Goal: Transaction & Acquisition: Purchase product/service

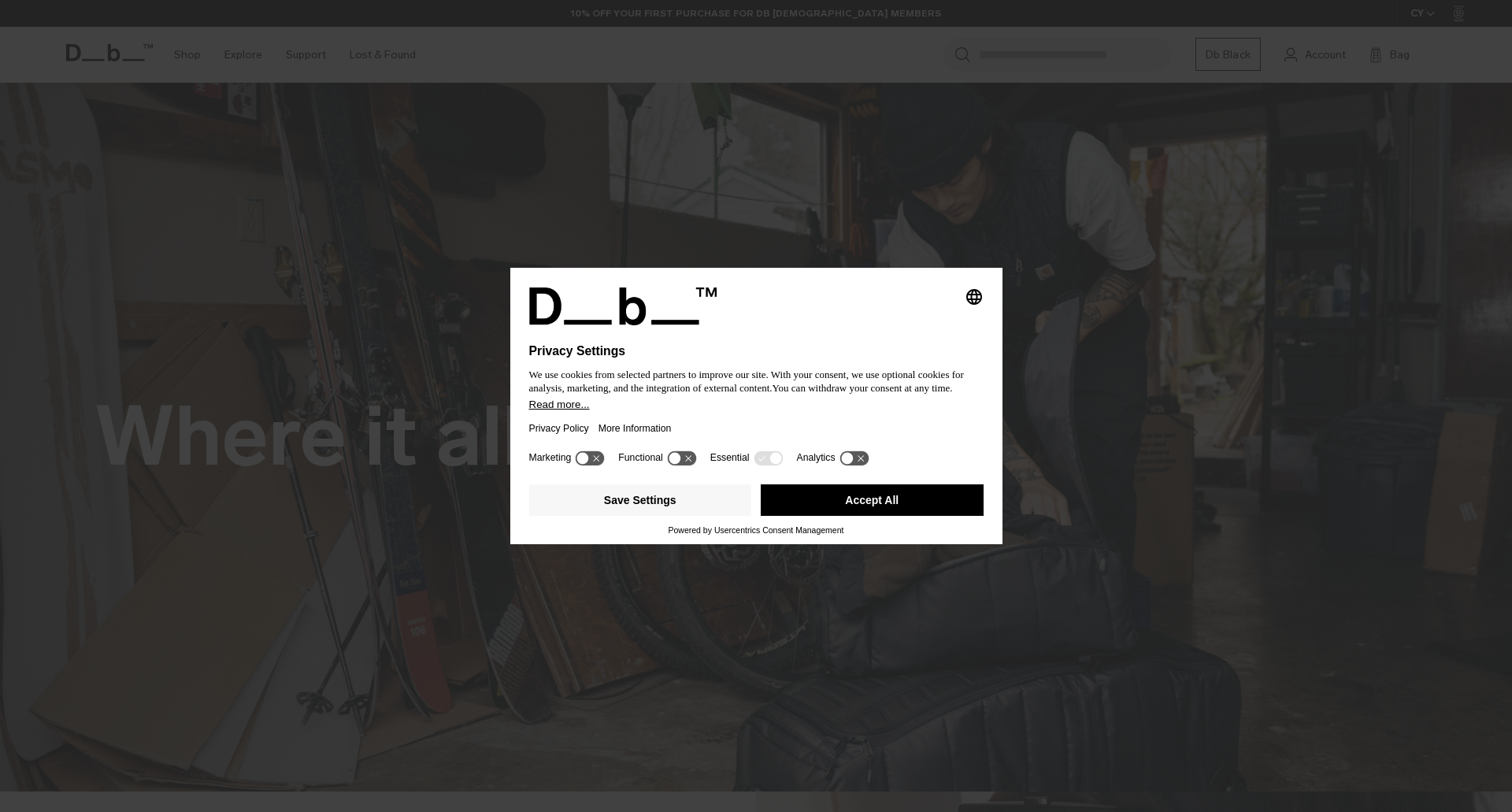
click at [871, 502] on button "Accept All" at bounding box center [872, 500] width 223 height 32
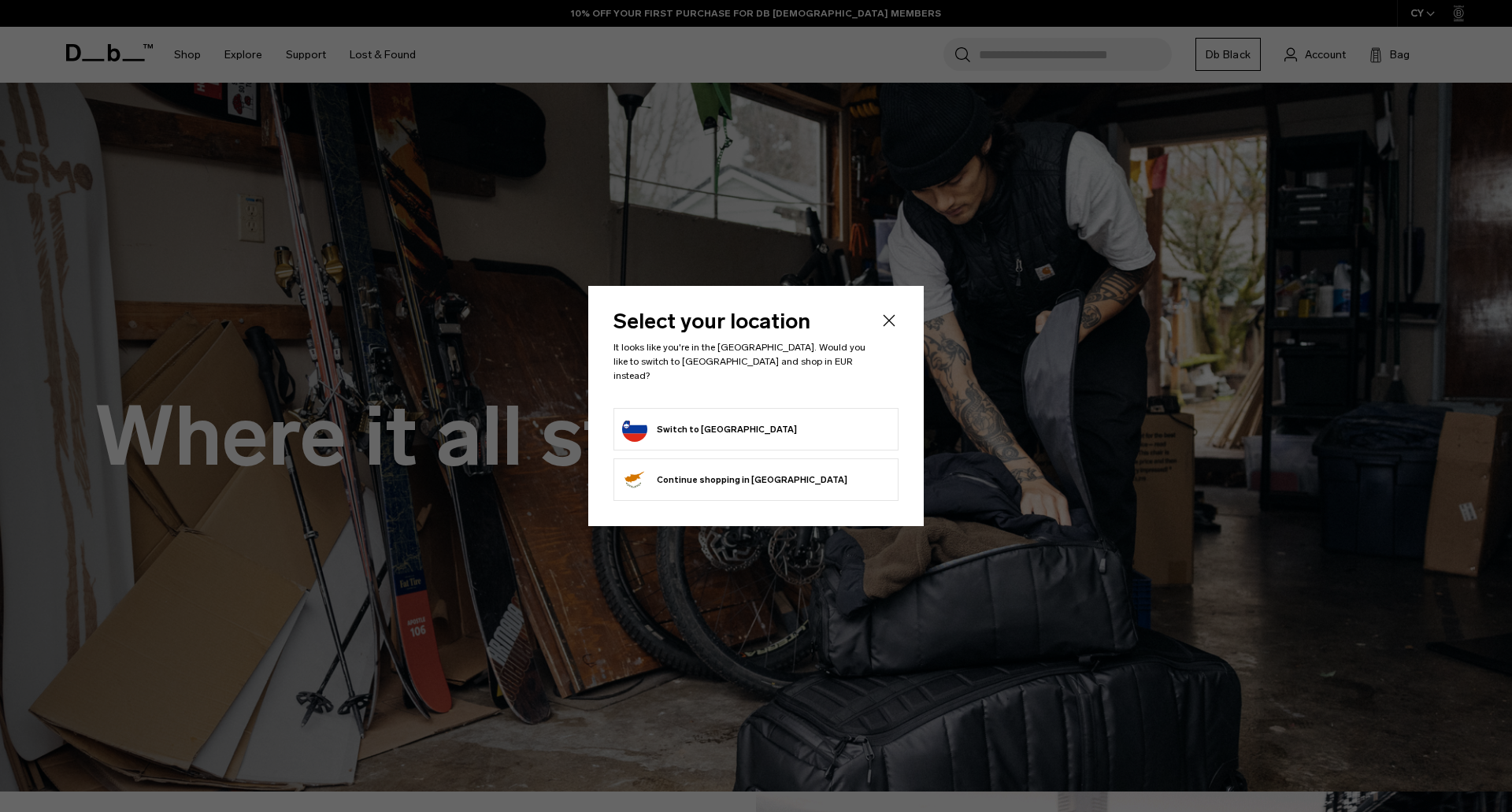
click at [697, 419] on button "Switch to Slovenia" at bounding box center [709, 429] width 175 height 25
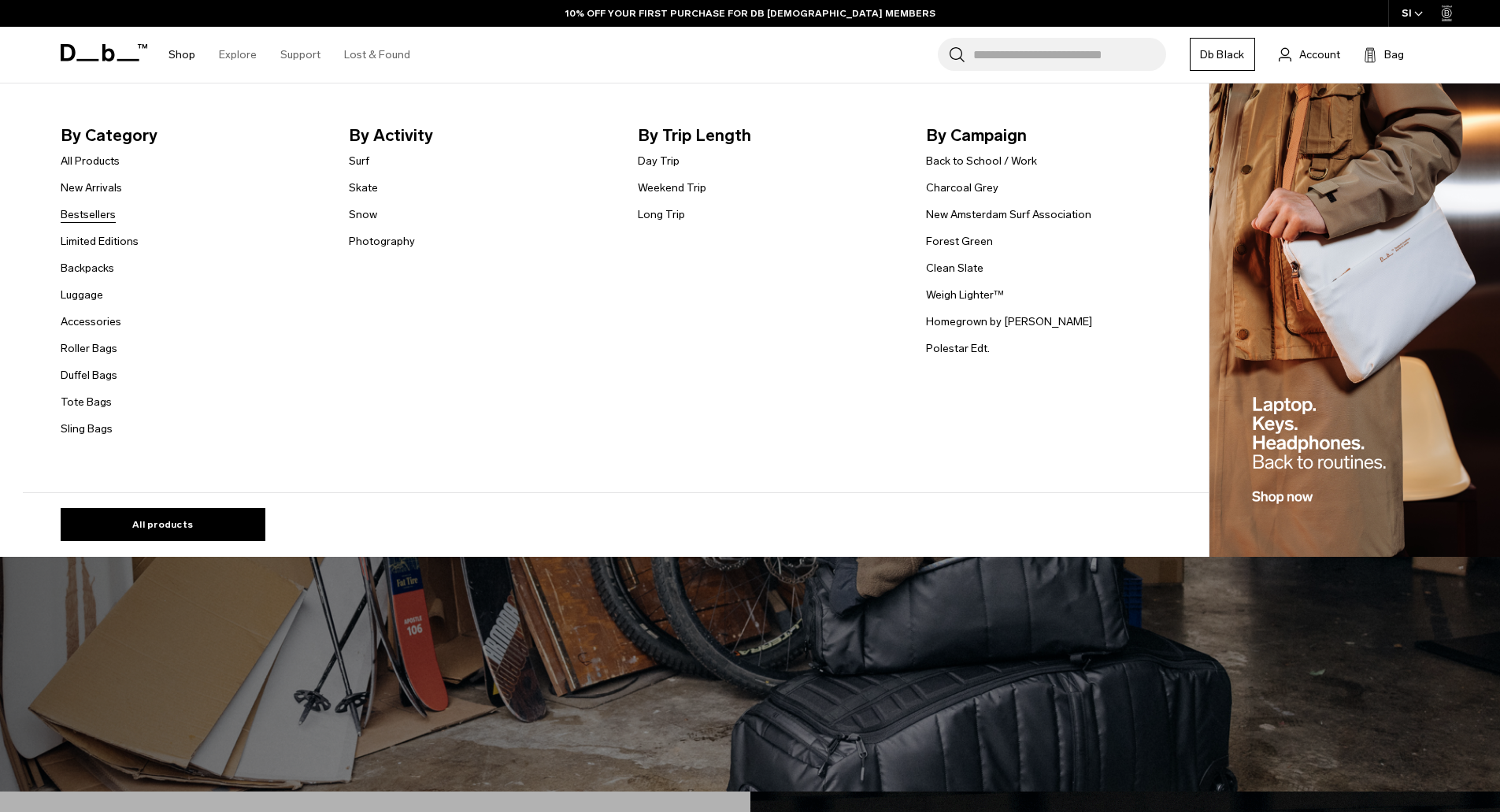
click at [107, 218] on link "Bestsellers" at bounding box center [88, 214] width 55 height 17
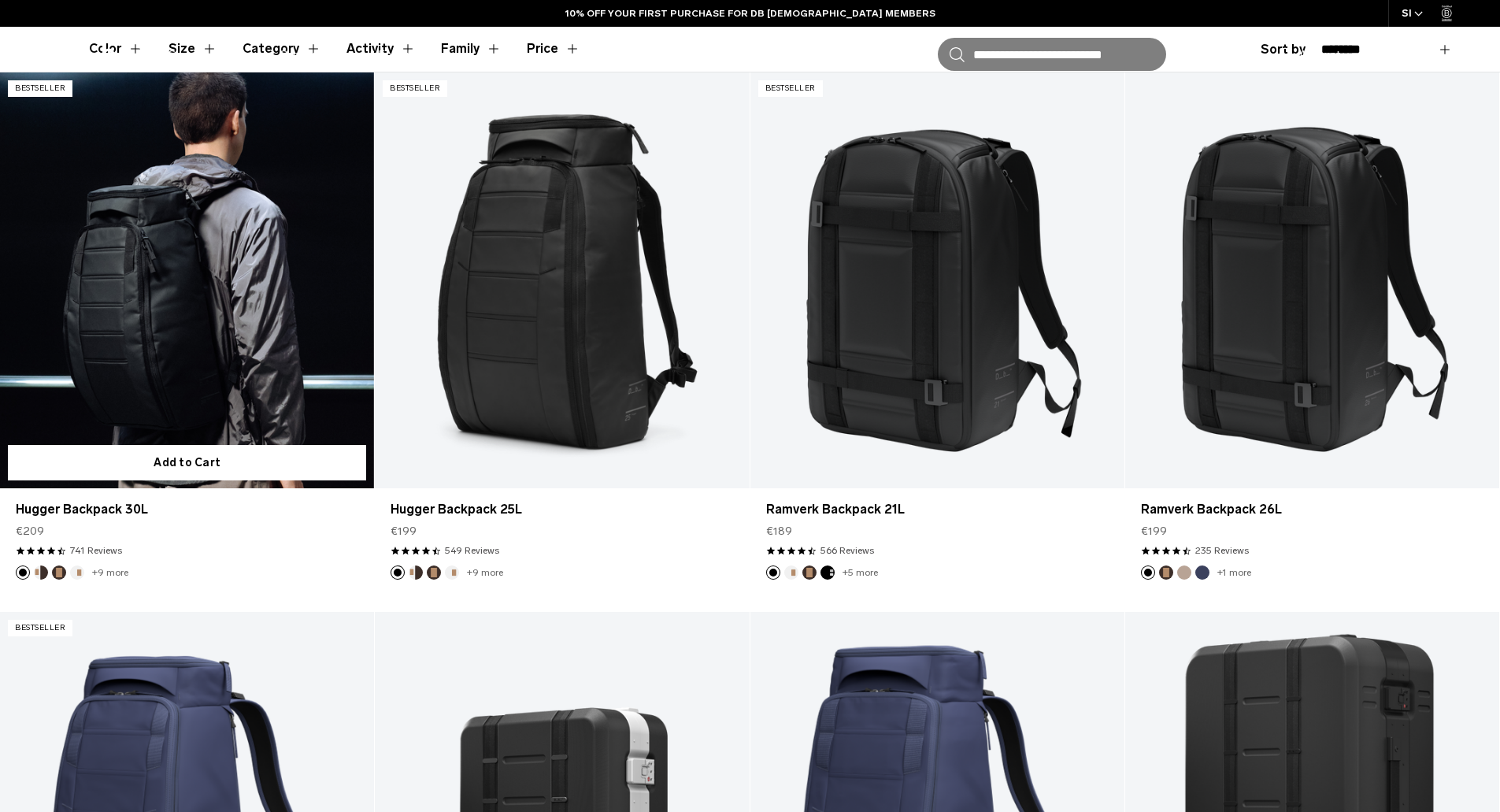
scroll to position [630, 0]
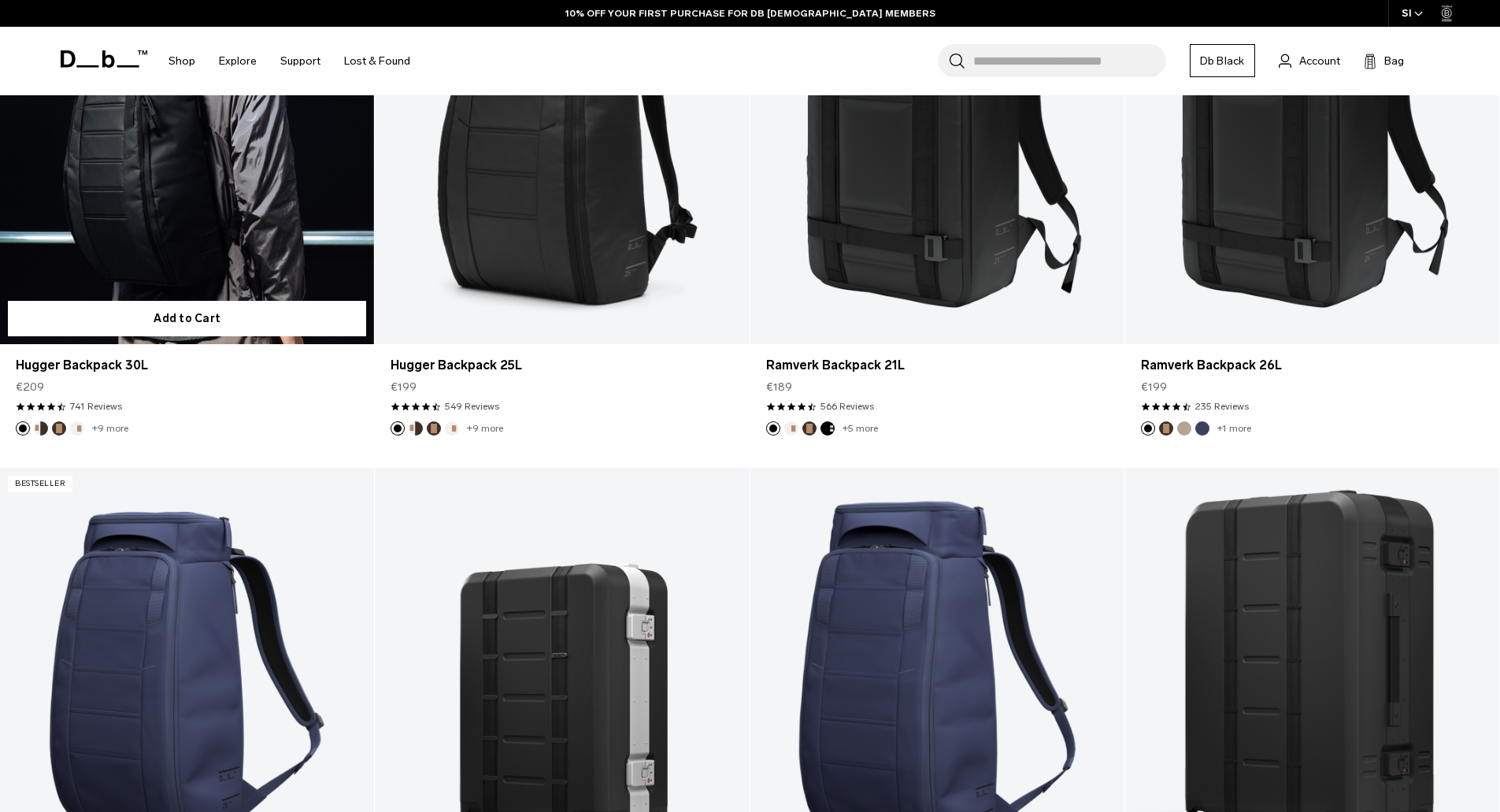
click at [119, 174] on link "Hugger Backpack 30L" at bounding box center [187, 136] width 374 height 416
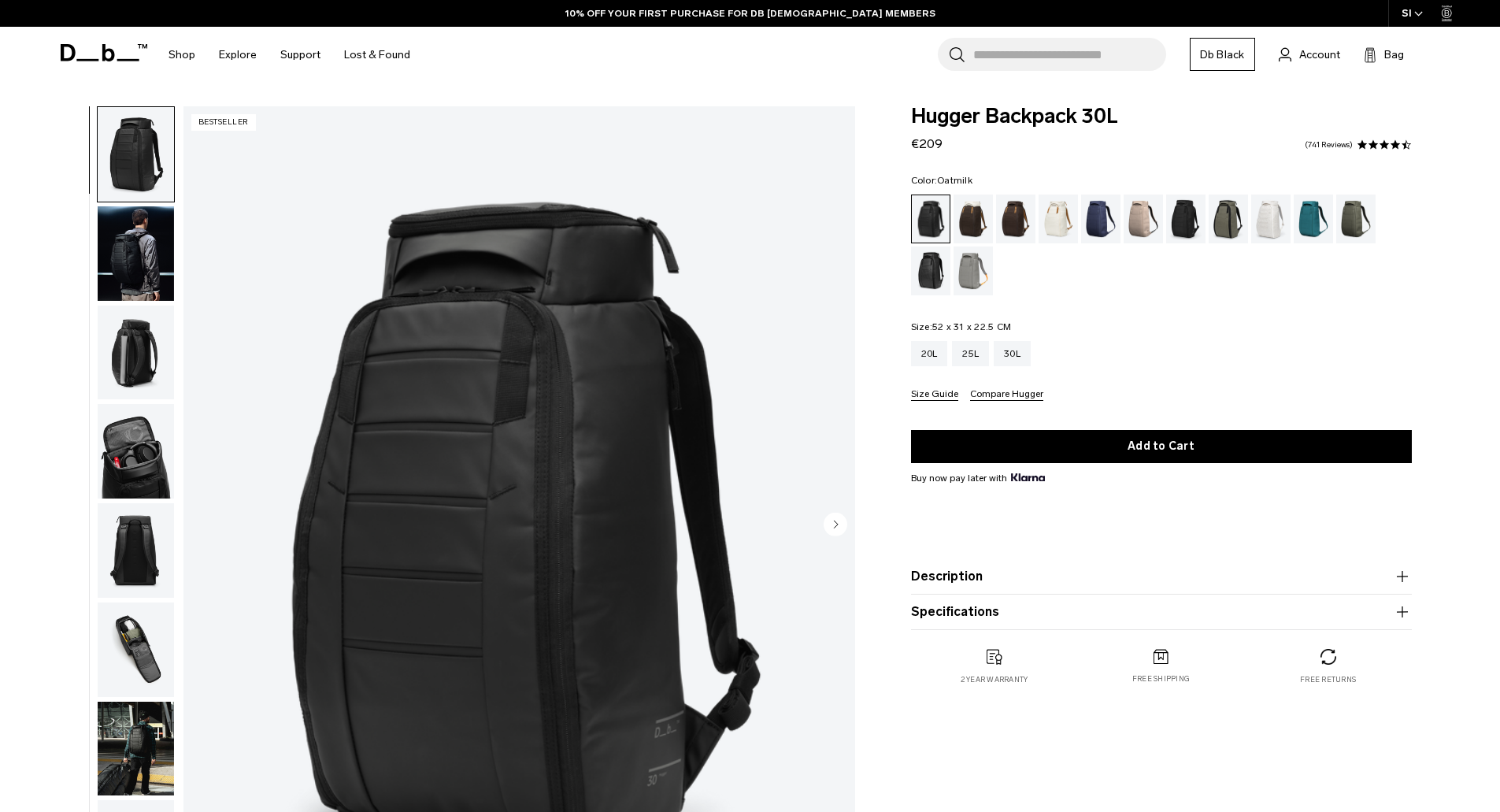
click at [1057, 223] on div "Oatmilk" at bounding box center [1059, 218] width 40 height 49
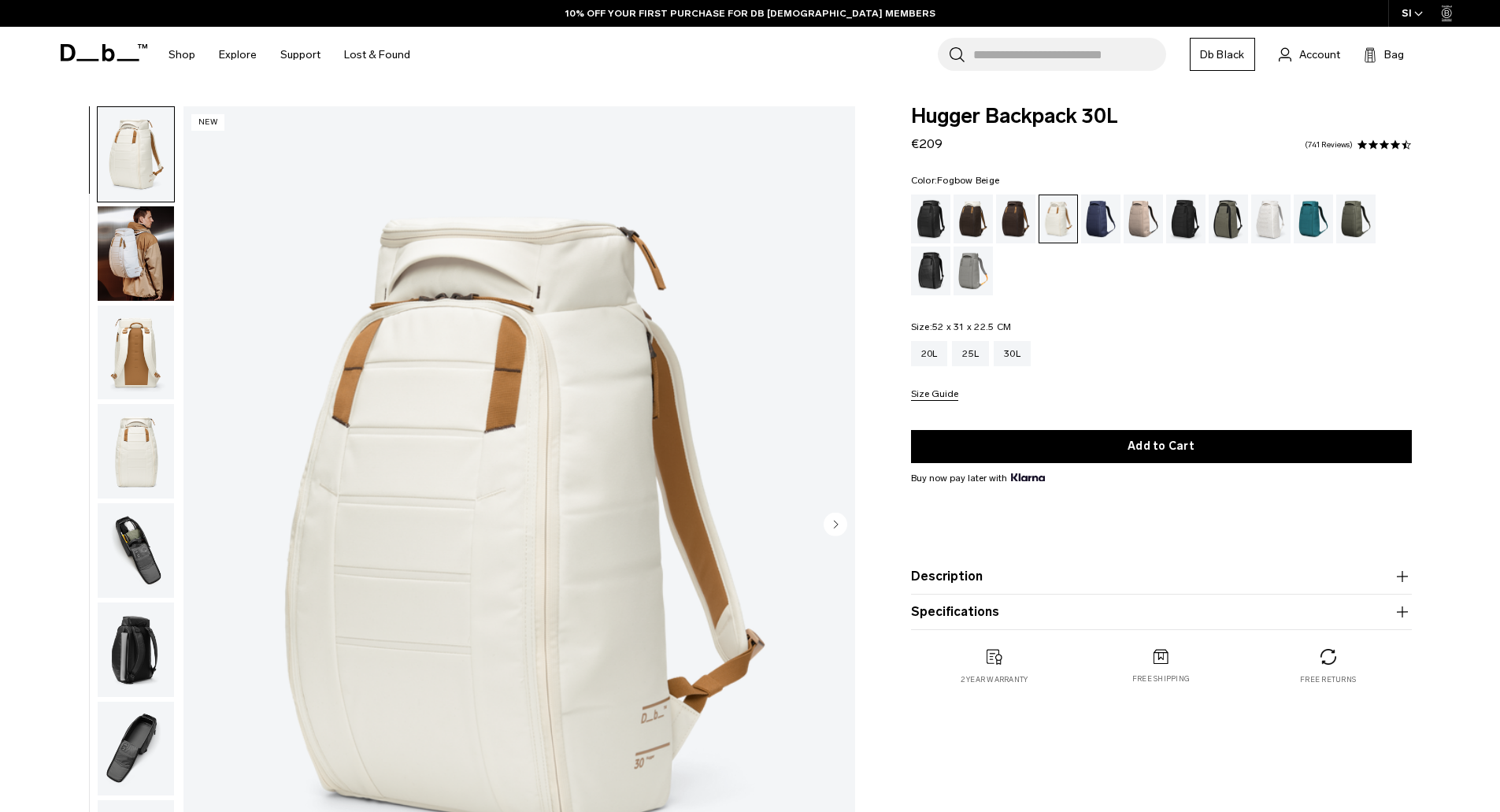
click at [1139, 221] on div "Fogbow Beige" at bounding box center [1143, 218] width 40 height 49
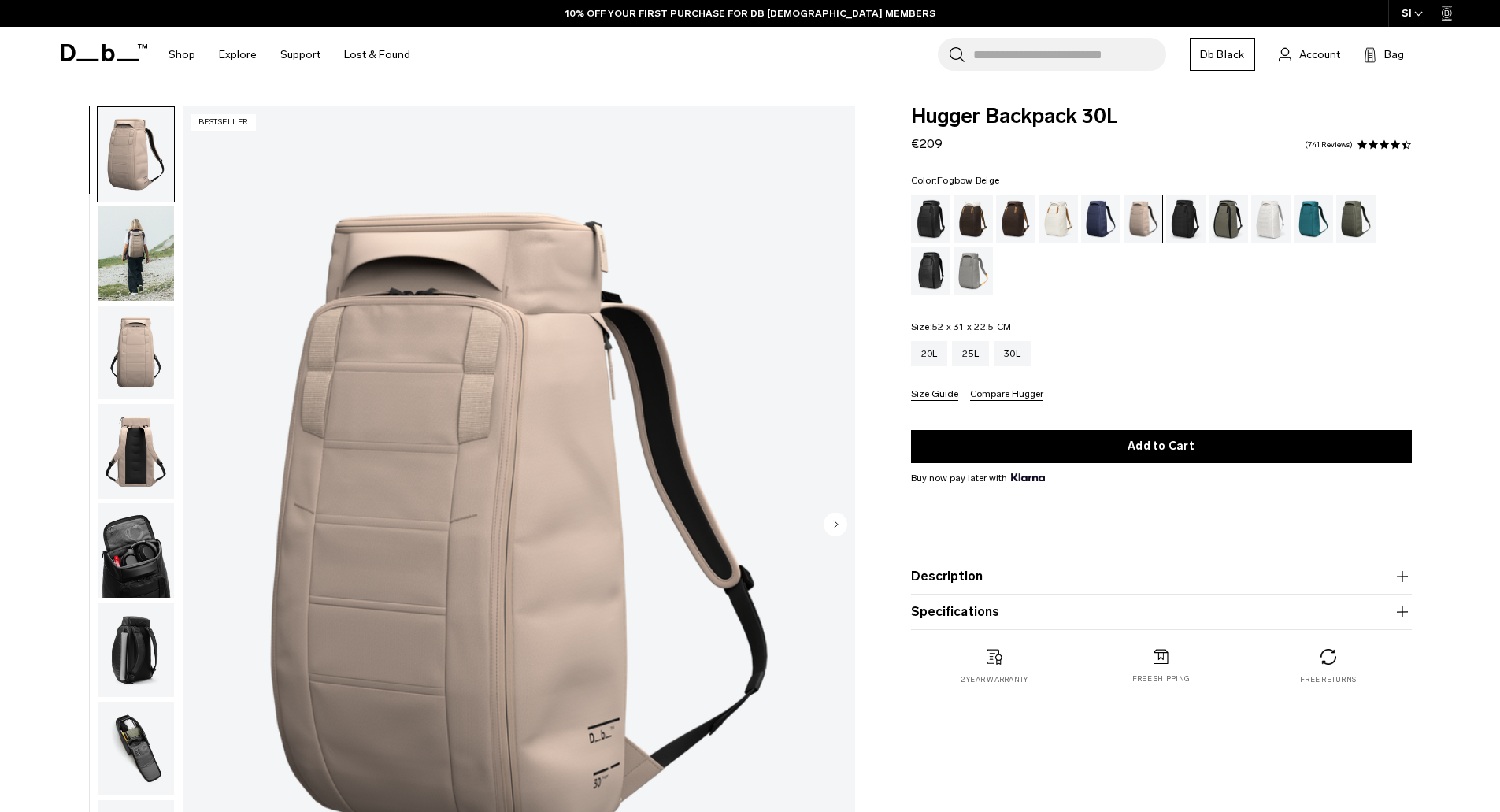
click at [115, 253] on img "button" at bounding box center [136, 253] width 76 height 95
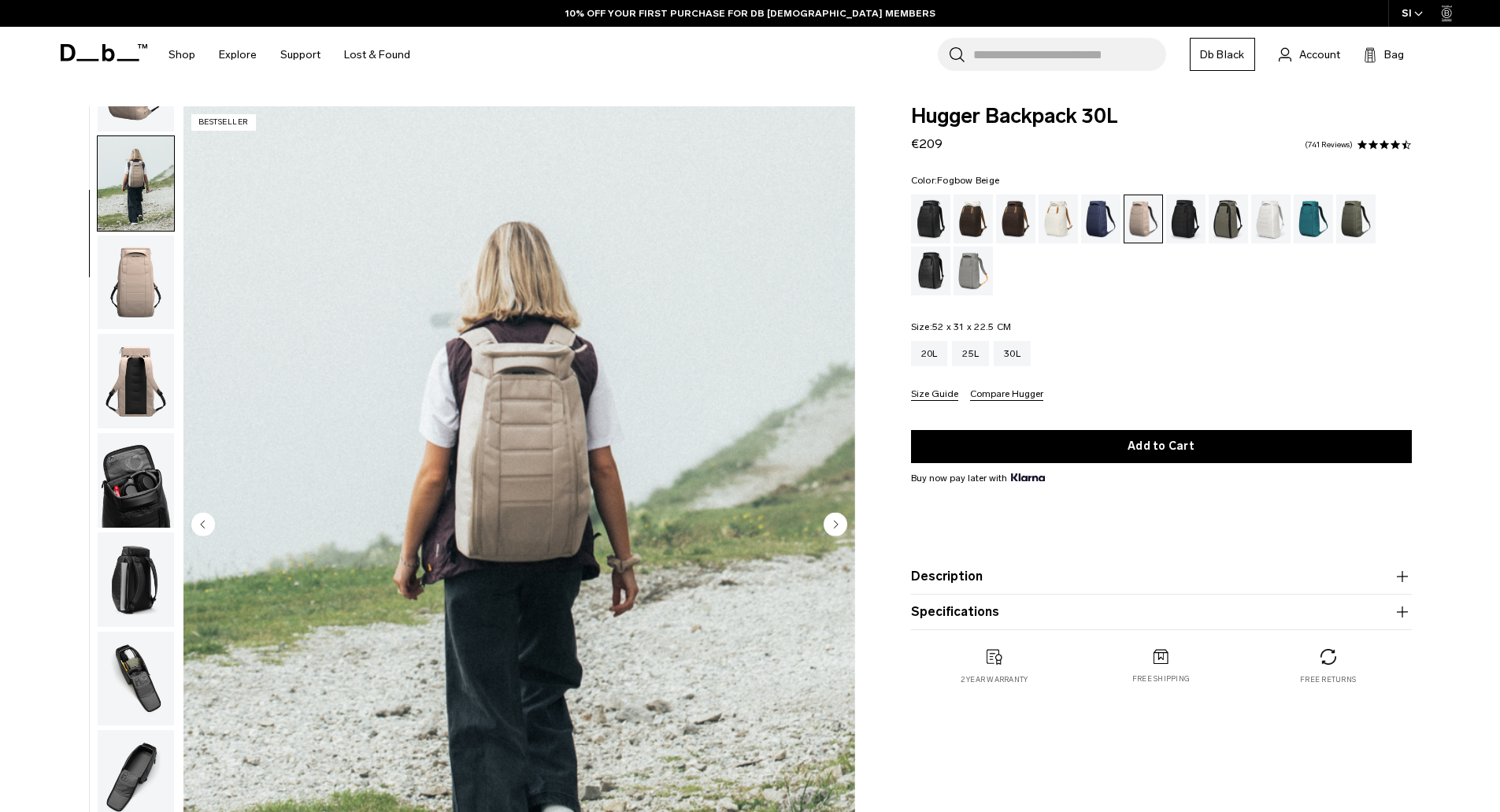
scroll to position [100, 0]
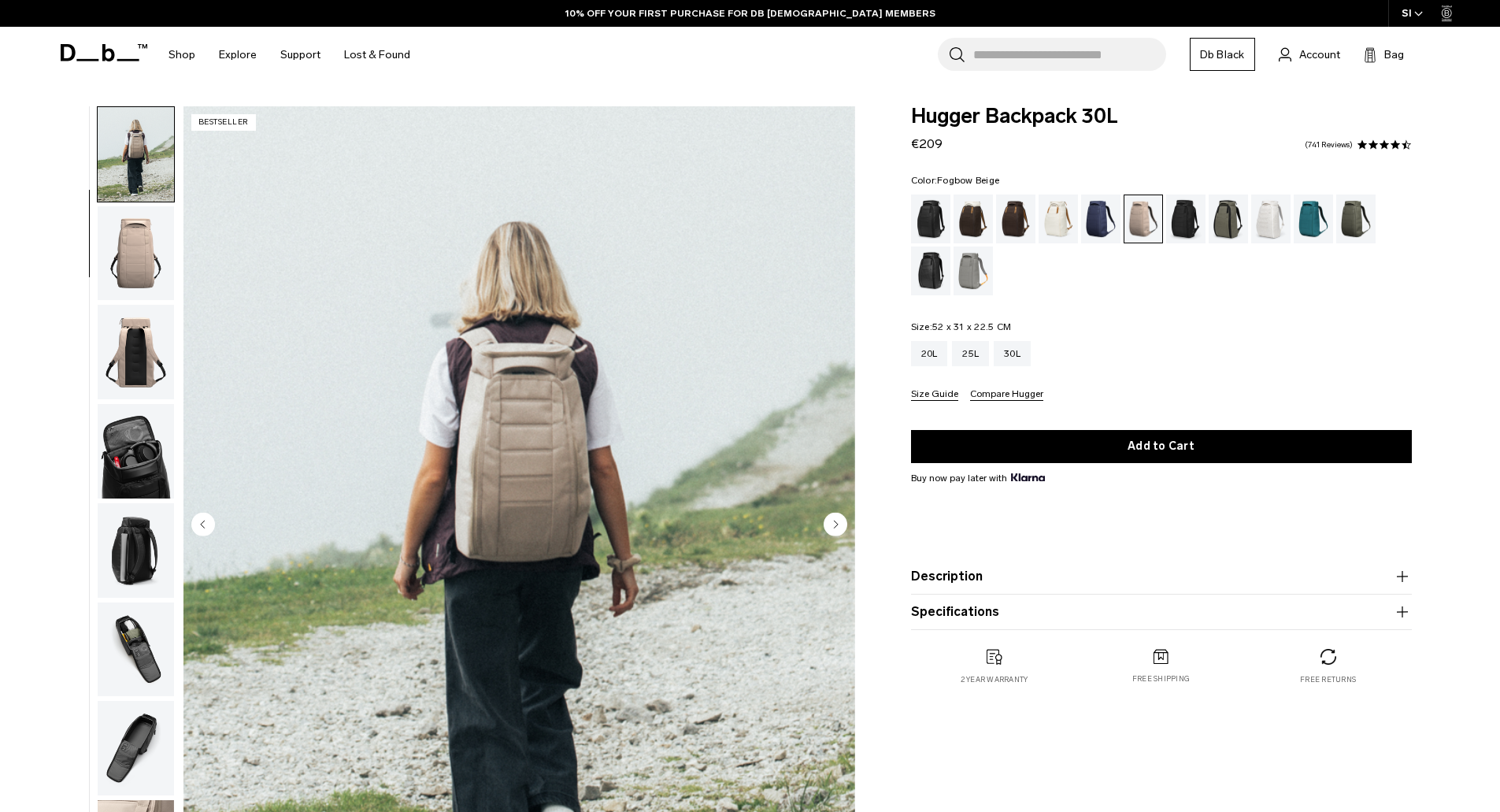
click at [133, 353] on img "button" at bounding box center [136, 352] width 76 height 95
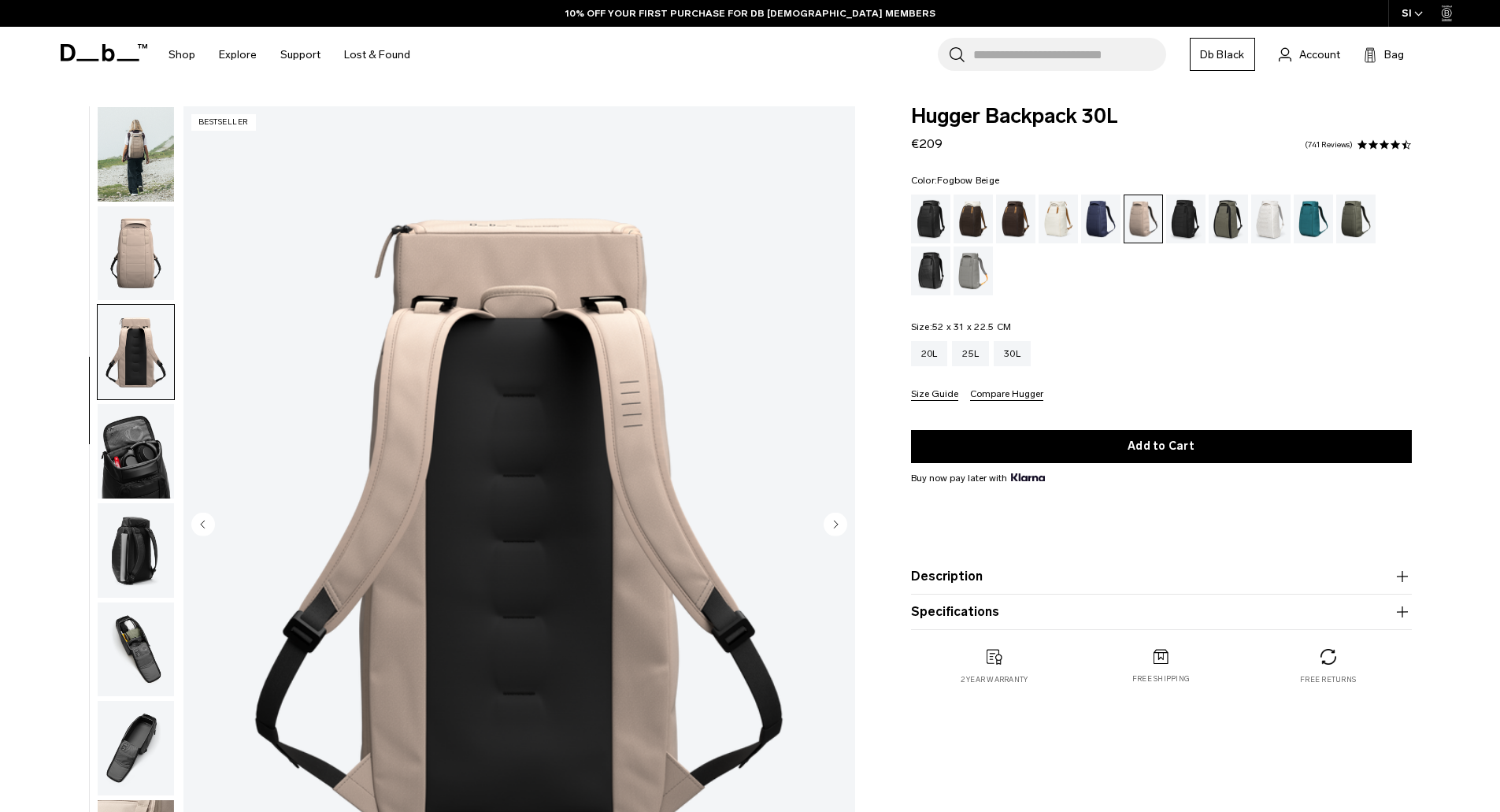
scroll to position [149, 0]
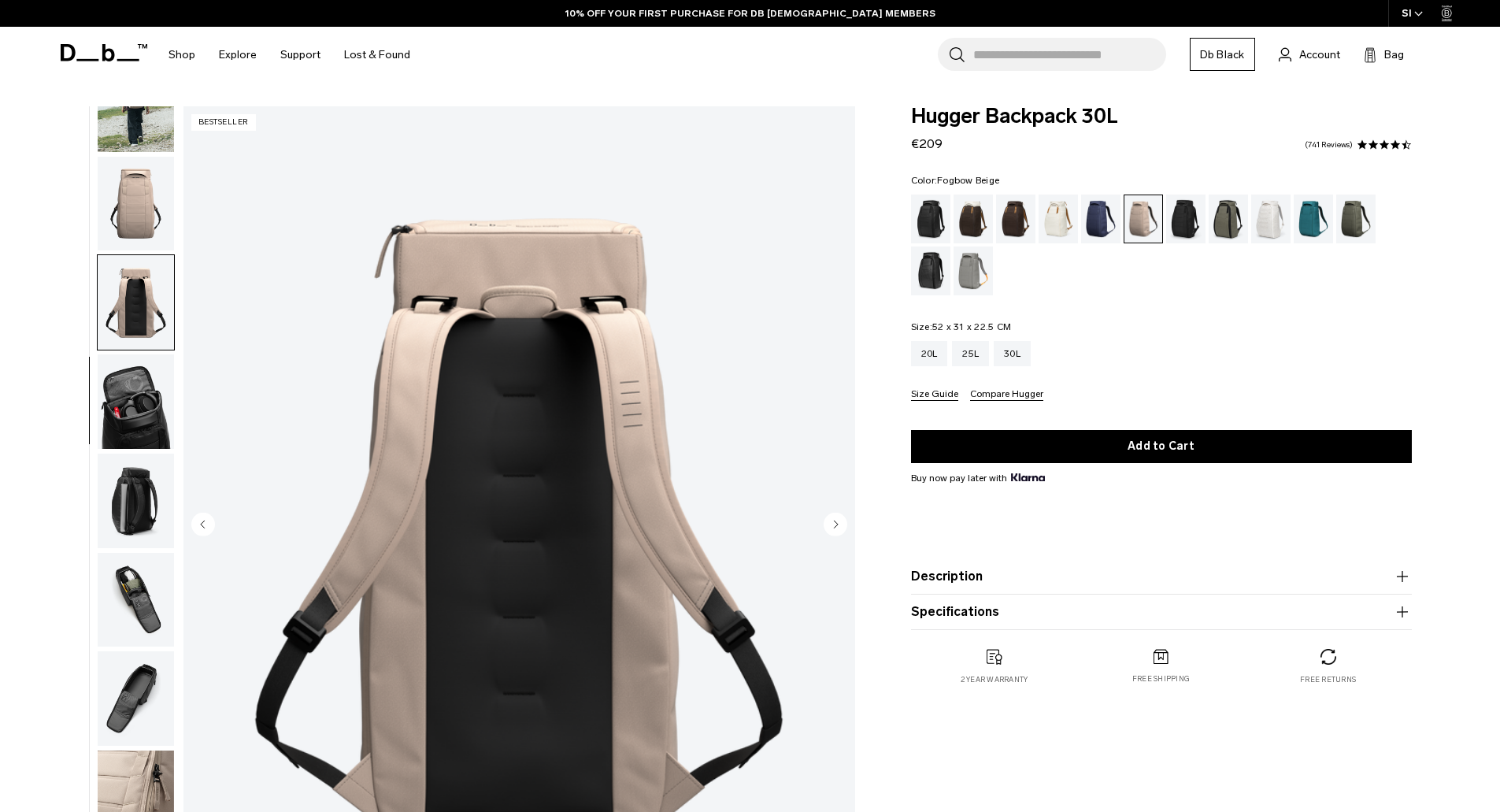
click at [133, 382] on img "button" at bounding box center [136, 401] width 76 height 95
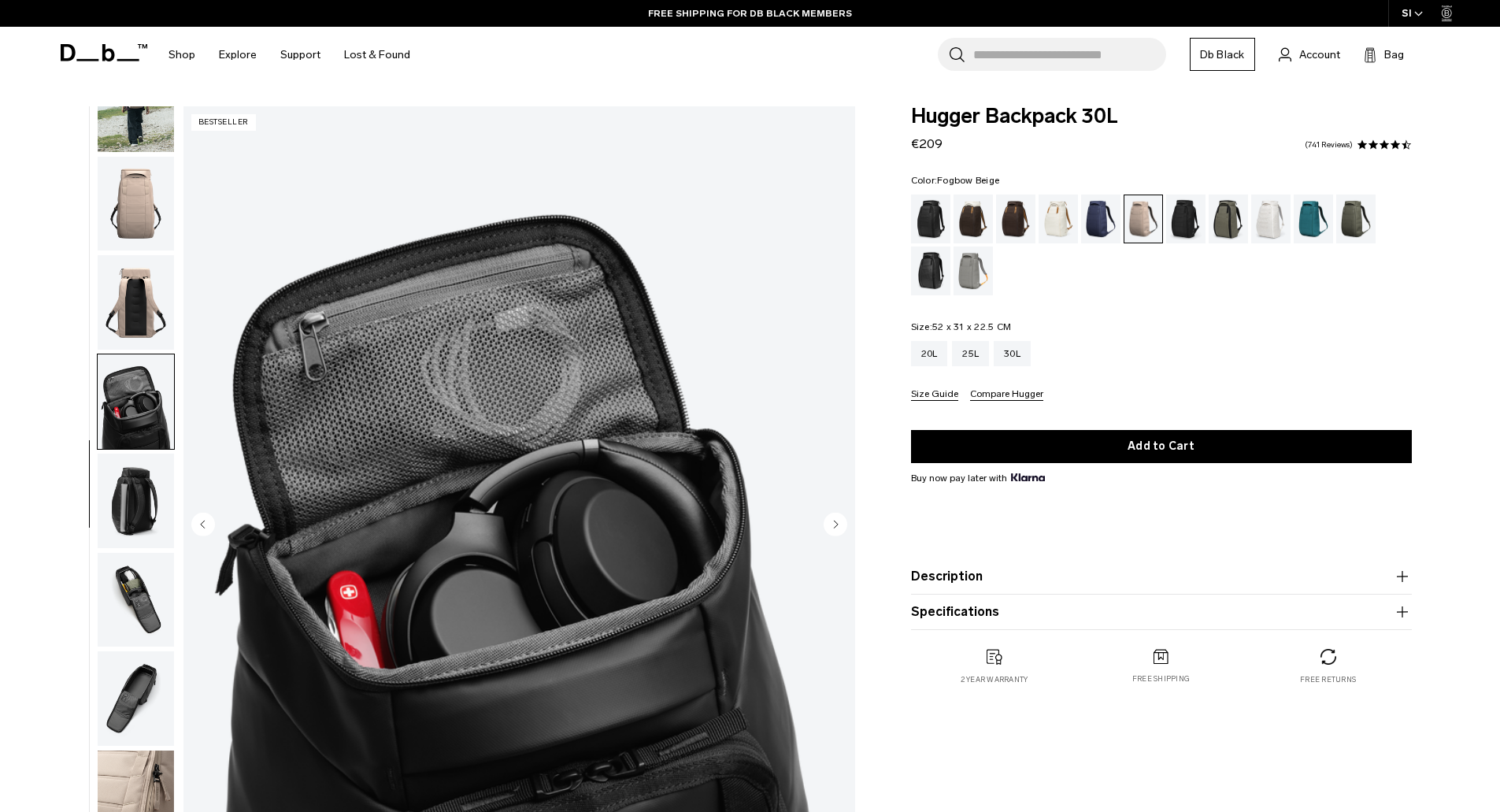
click at [146, 525] on img "button" at bounding box center [136, 501] width 76 height 95
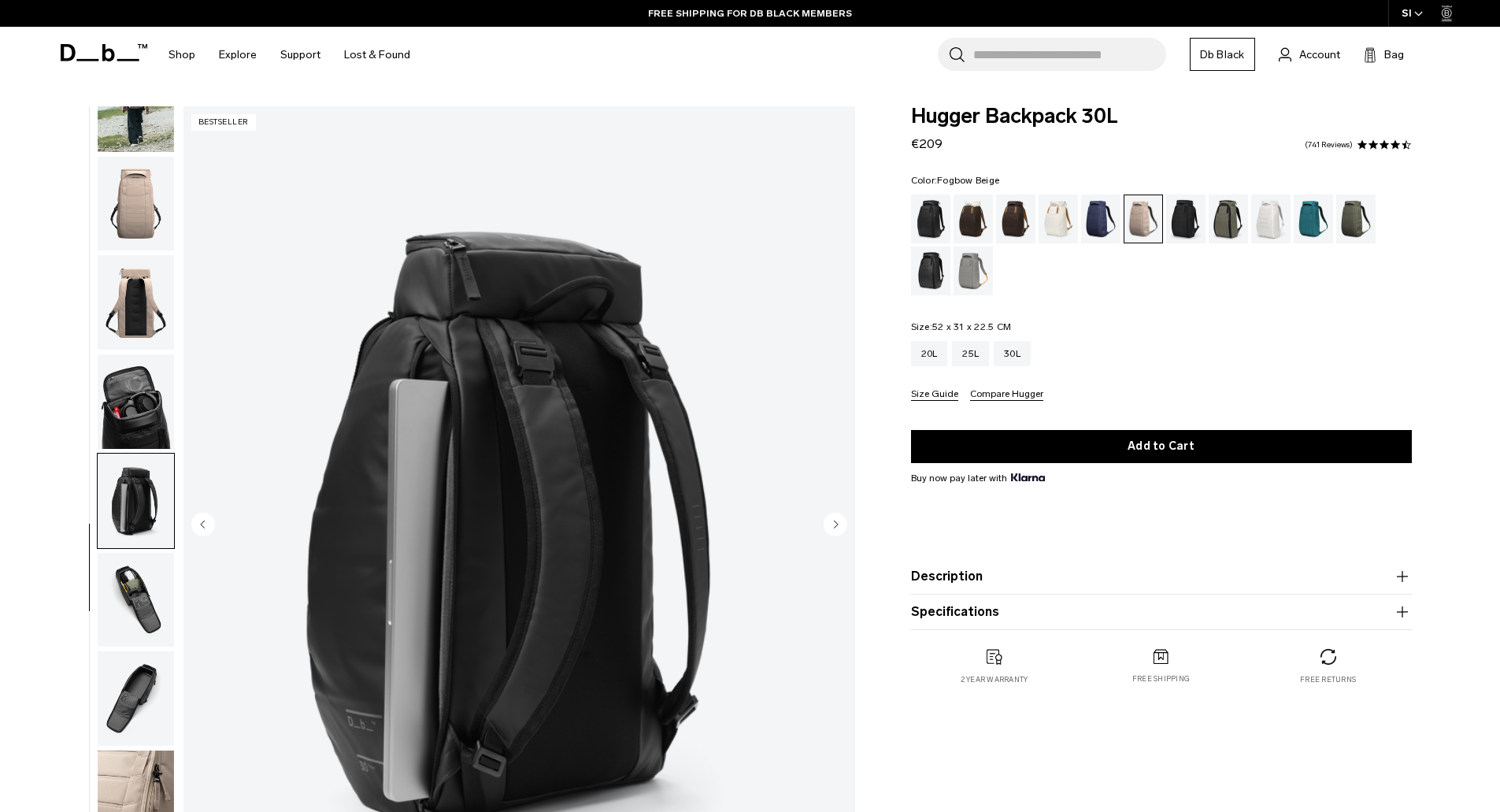
click at [146, 583] on img "button" at bounding box center [136, 599] width 76 height 95
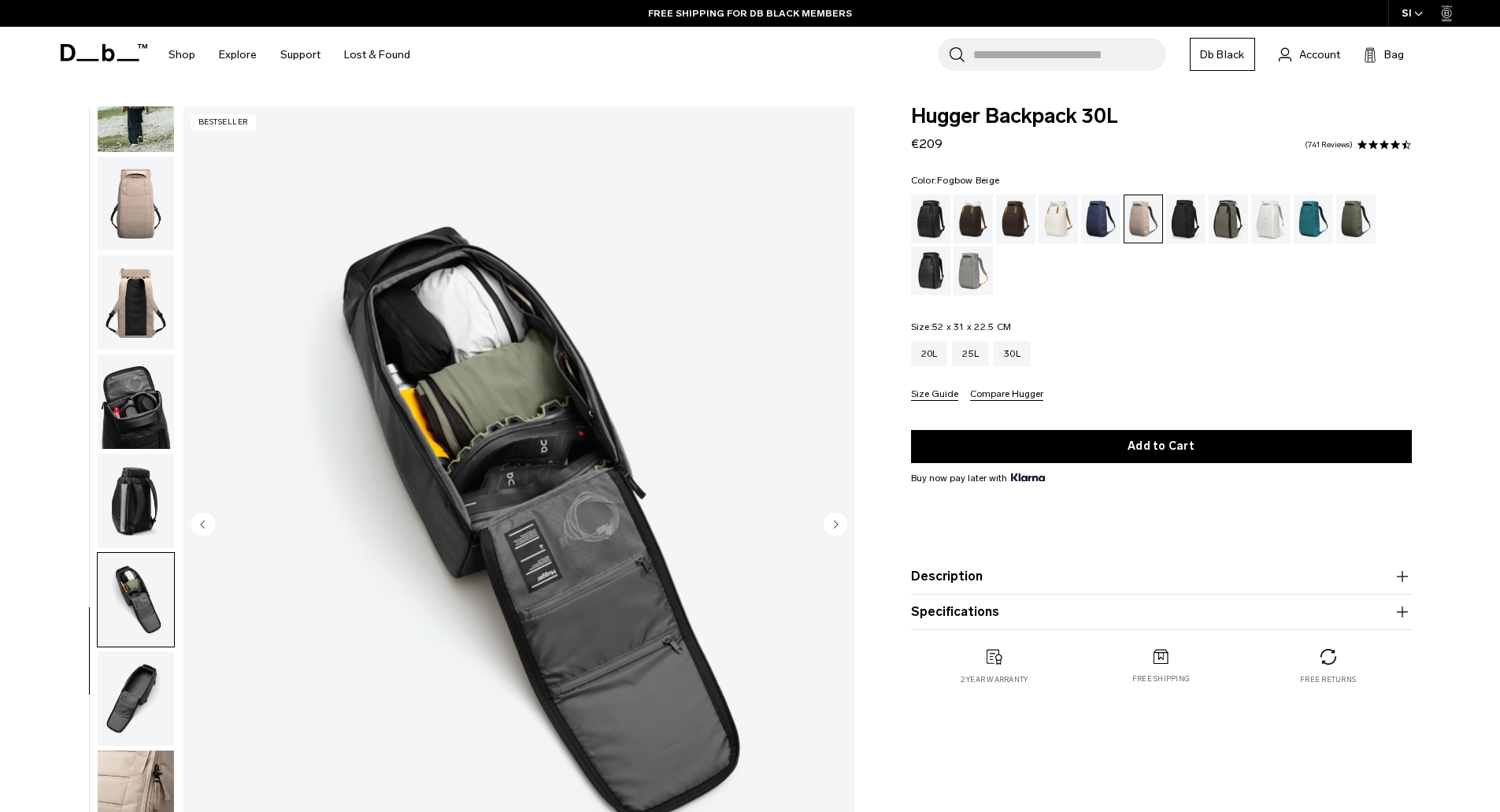
click at [135, 604] on img "button" at bounding box center [136, 599] width 76 height 95
click at [143, 738] on img "button" at bounding box center [136, 698] width 76 height 95
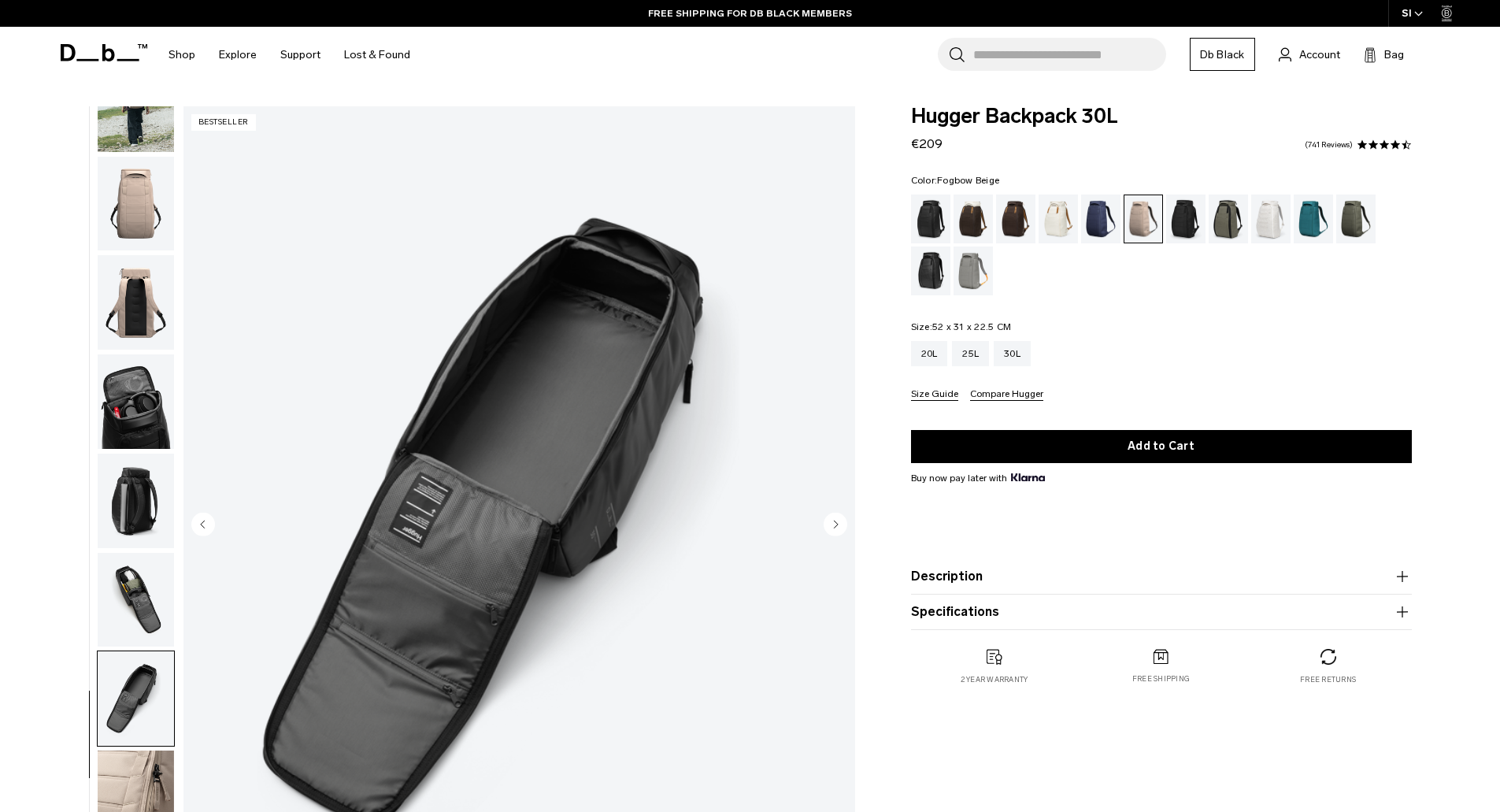
click at [162, 791] on img "button" at bounding box center [136, 798] width 76 height 95
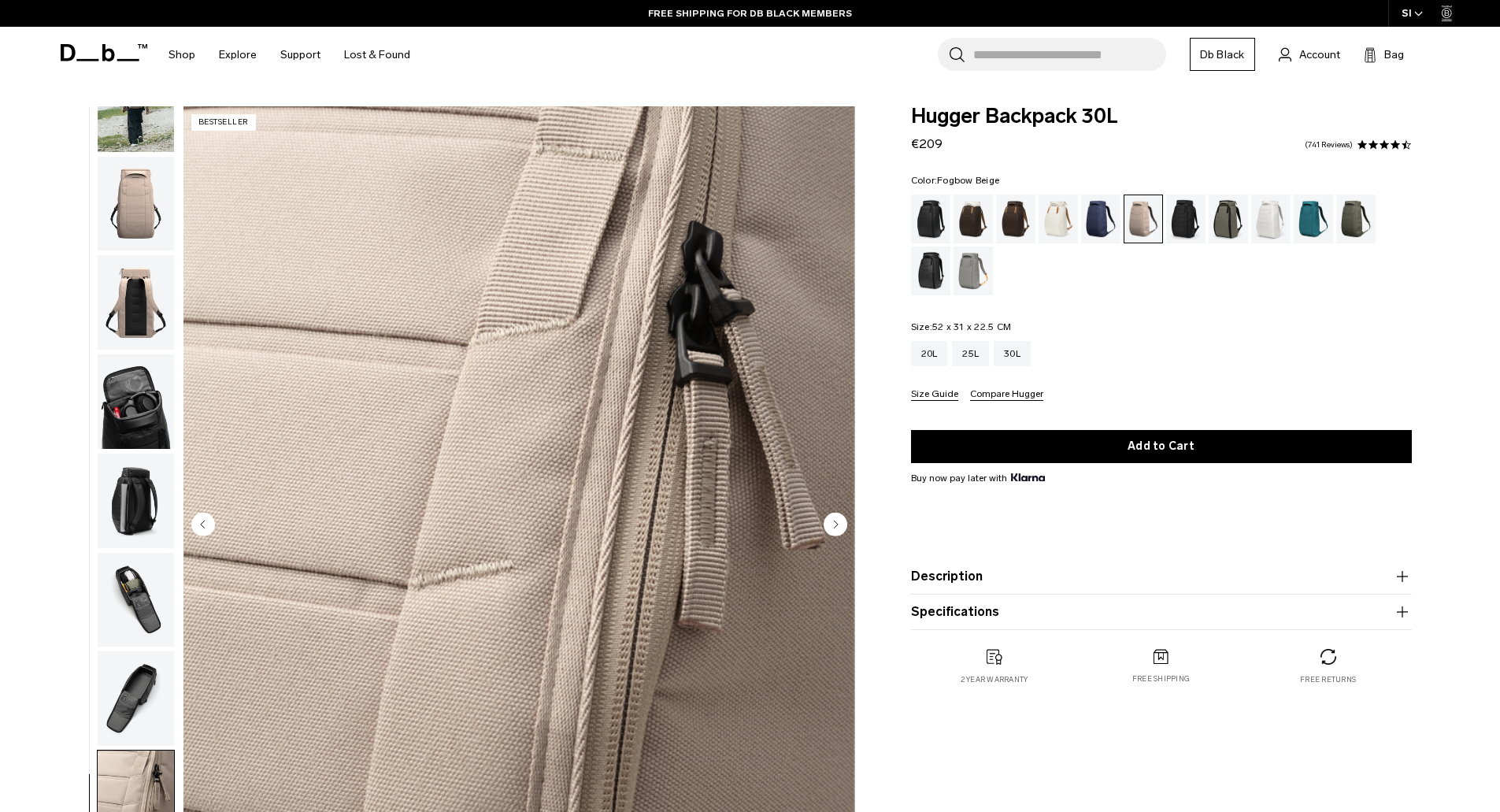
click at [1130, 229] on div "Fogbow Beige" at bounding box center [1143, 218] width 38 height 47
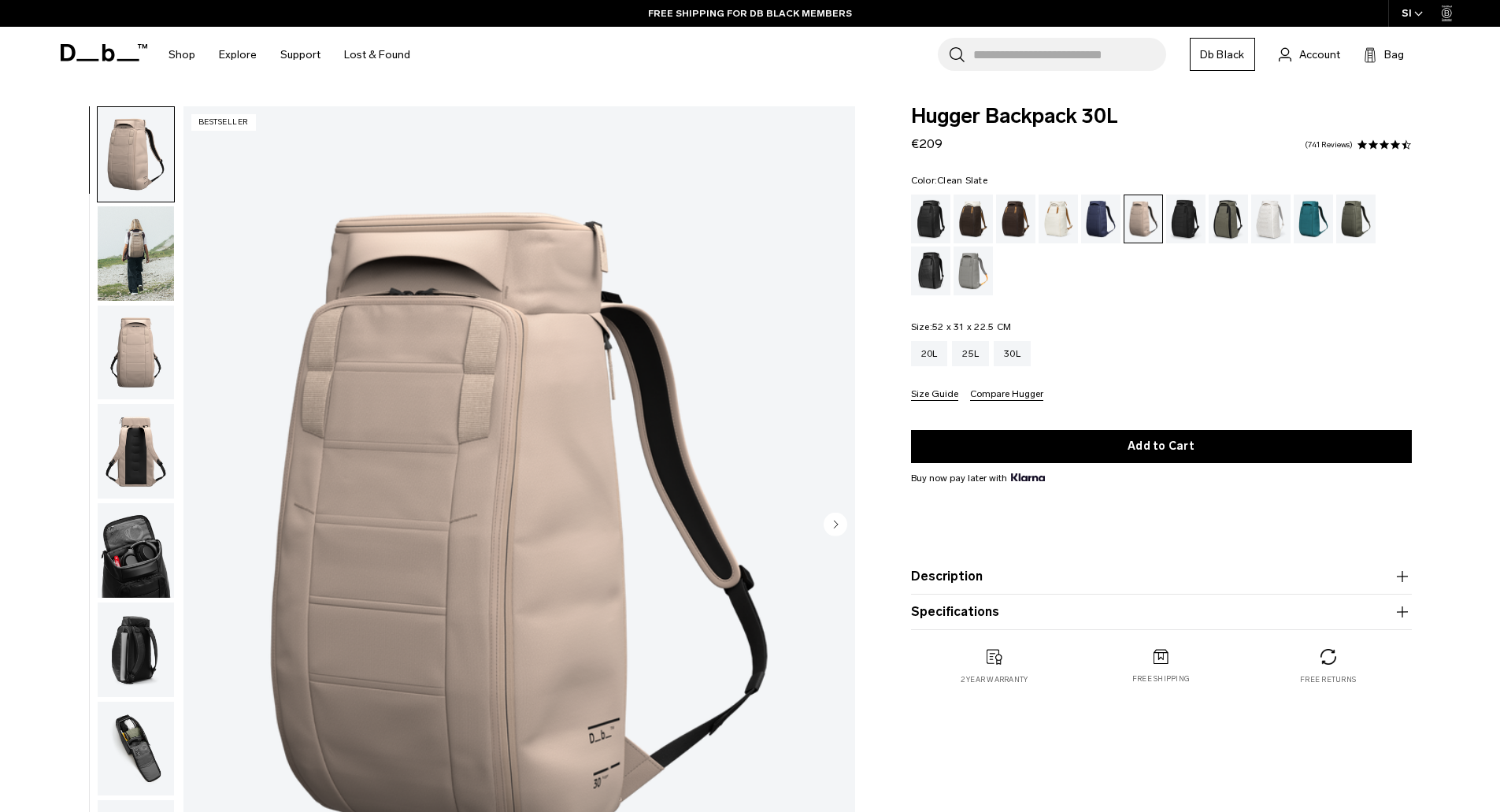
click at [1267, 224] on div "Clean Slate" at bounding box center [1271, 218] width 40 height 49
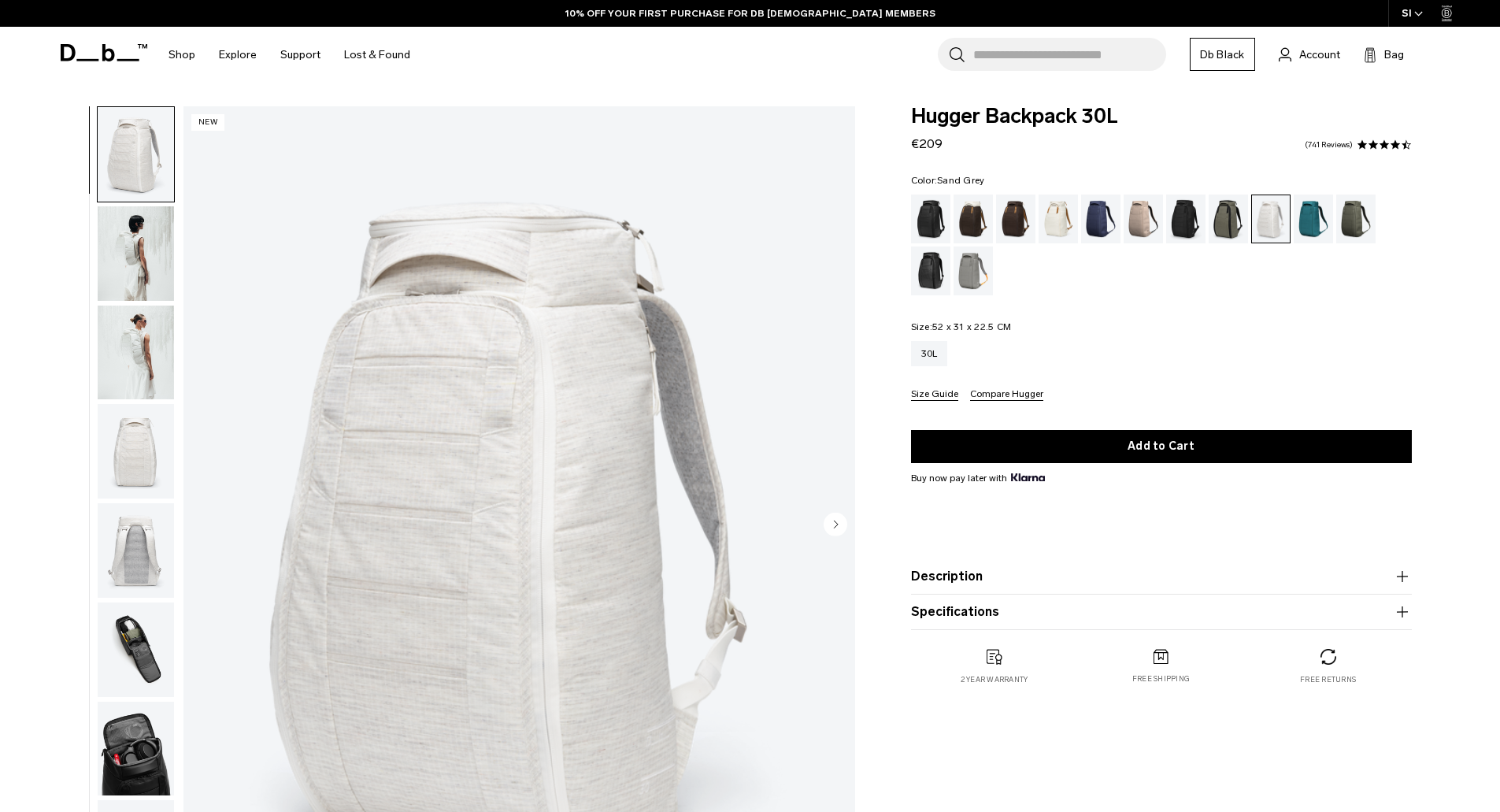
click at [975, 271] on div "Sand Grey" at bounding box center [974, 271] width 40 height 49
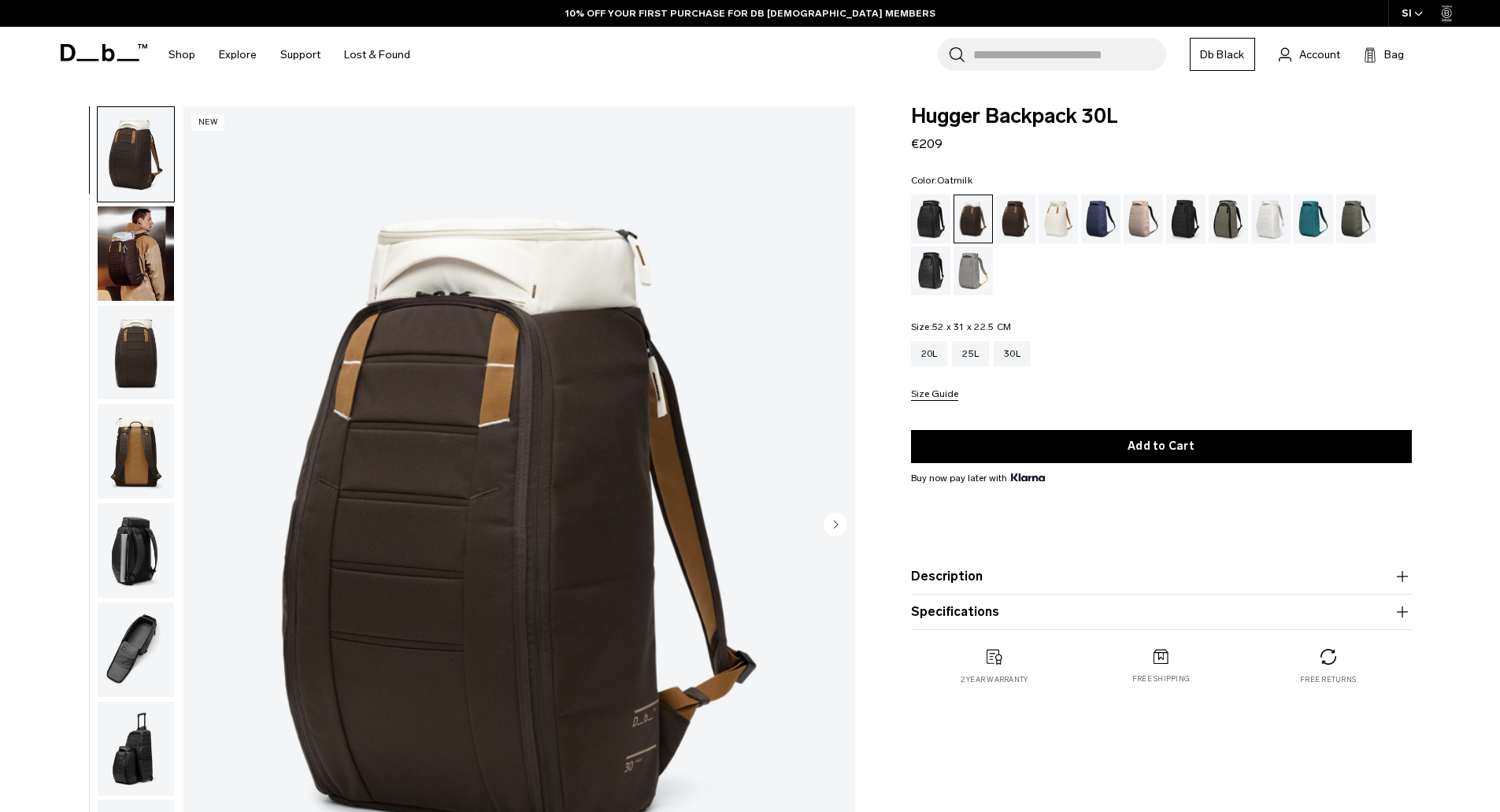
click at [1068, 218] on div "Oatmilk" at bounding box center [1059, 218] width 40 height 49
